Goal: Find specific page/section: Find specific page/section

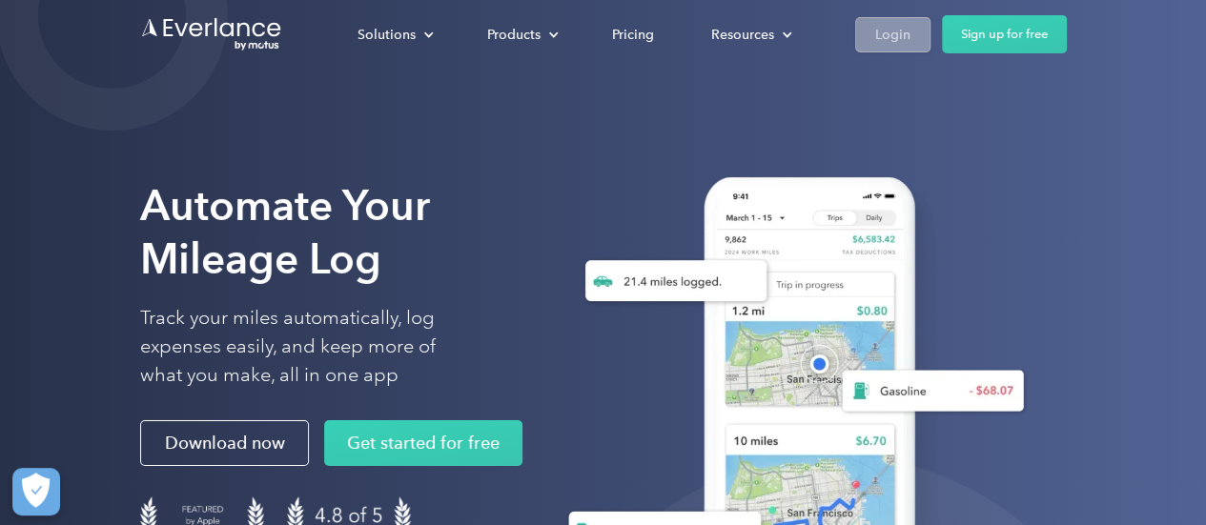
click at [900, 36] on div "Login" at bounding box center [892, 35] width 35 height 24
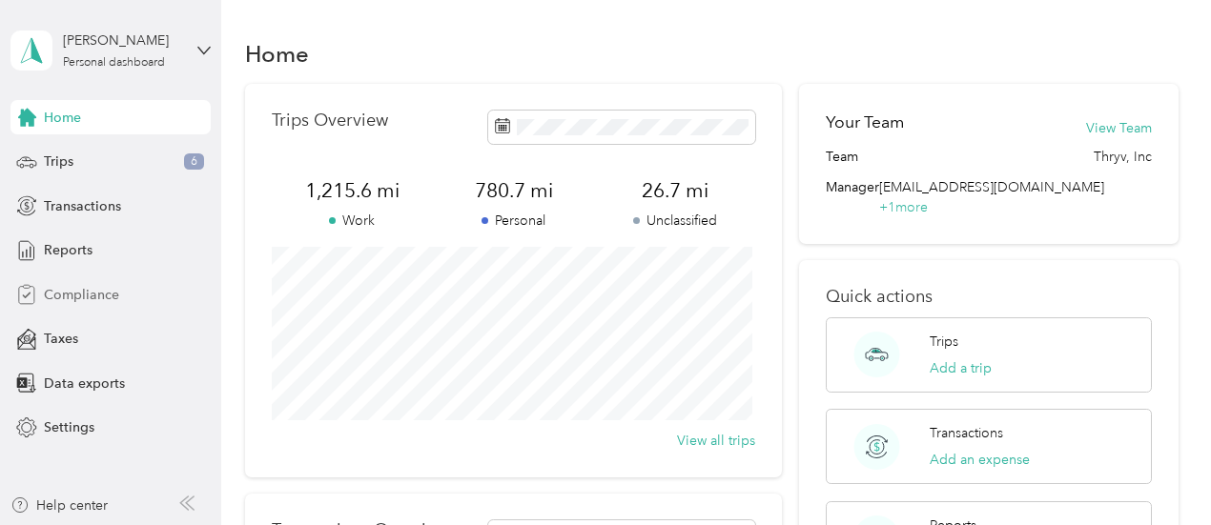
click at [99, 291] on span "Compliance" at bounding box center [81, 295] width 75 height 20
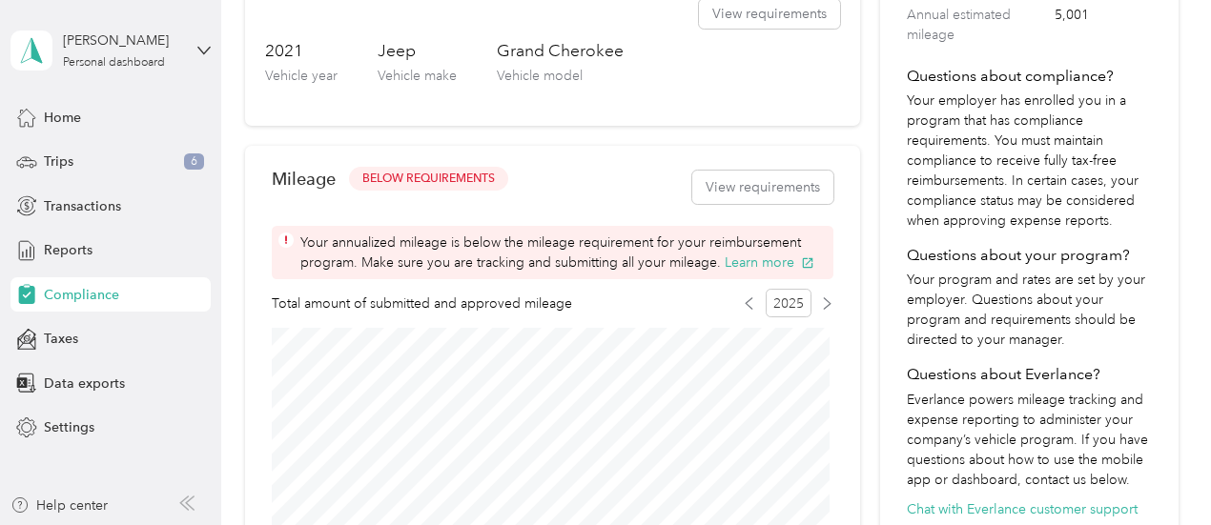
scroll to position [477, 0]
click at [721, 195] on button "View requirements" at bounding box center [762, 189] width 141 height 33
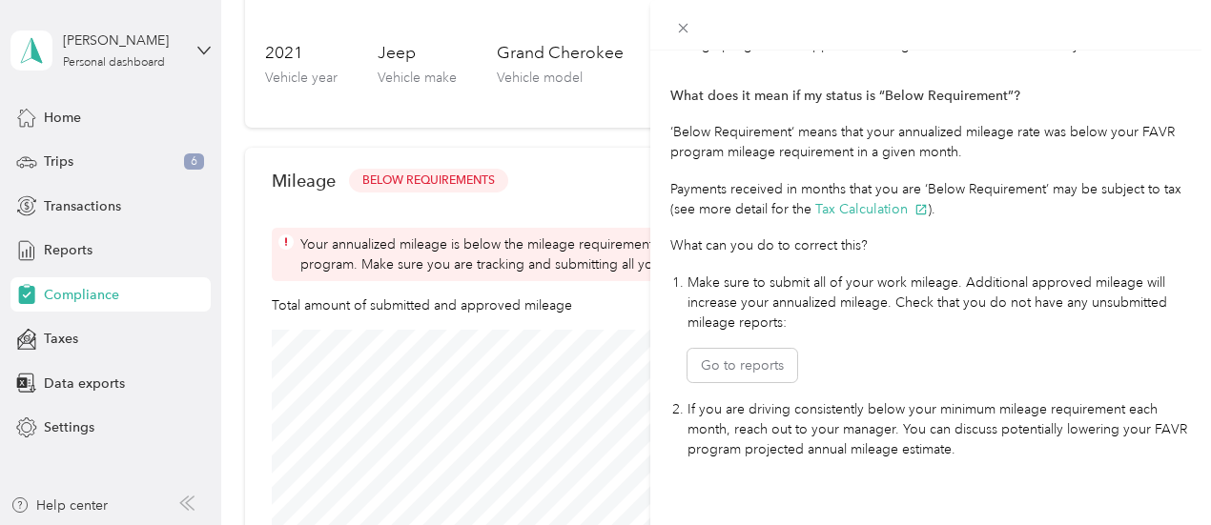
scroll to position [569, 0]
